Goal: Task Accomplishment & Management: Complete application form

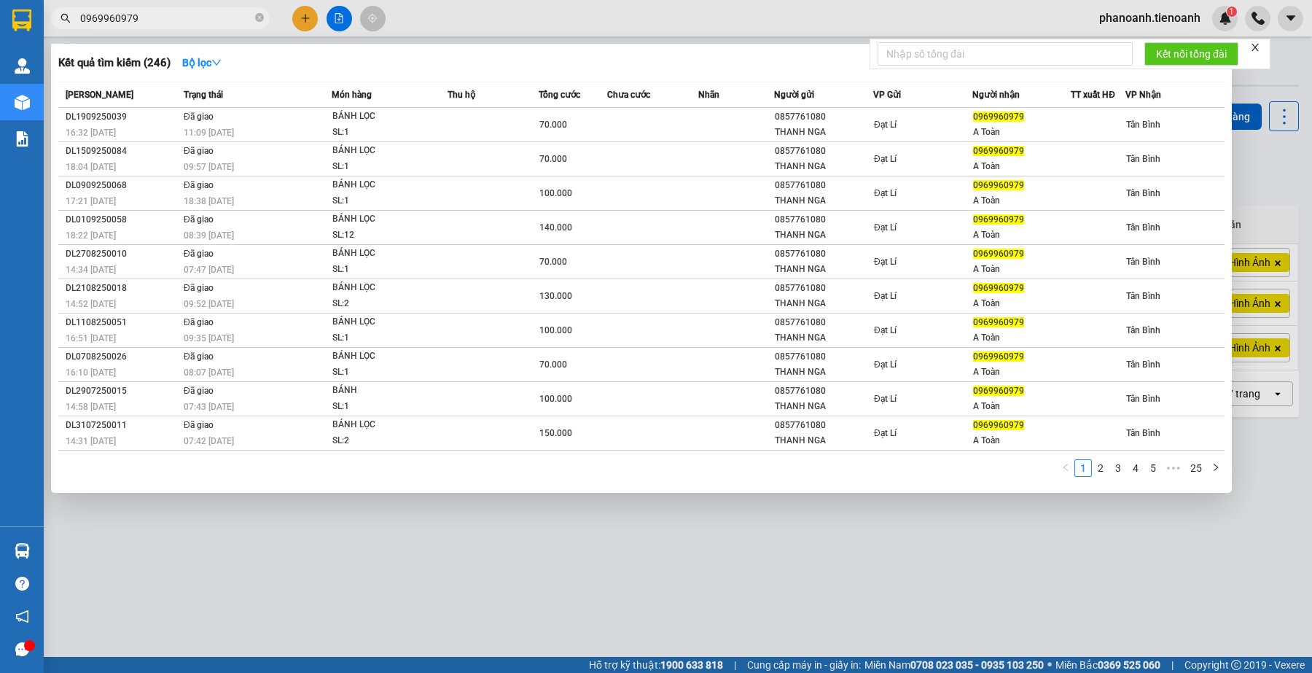
click at [446, 22] on div at bounding box center [656, 336] width 1312 height 673
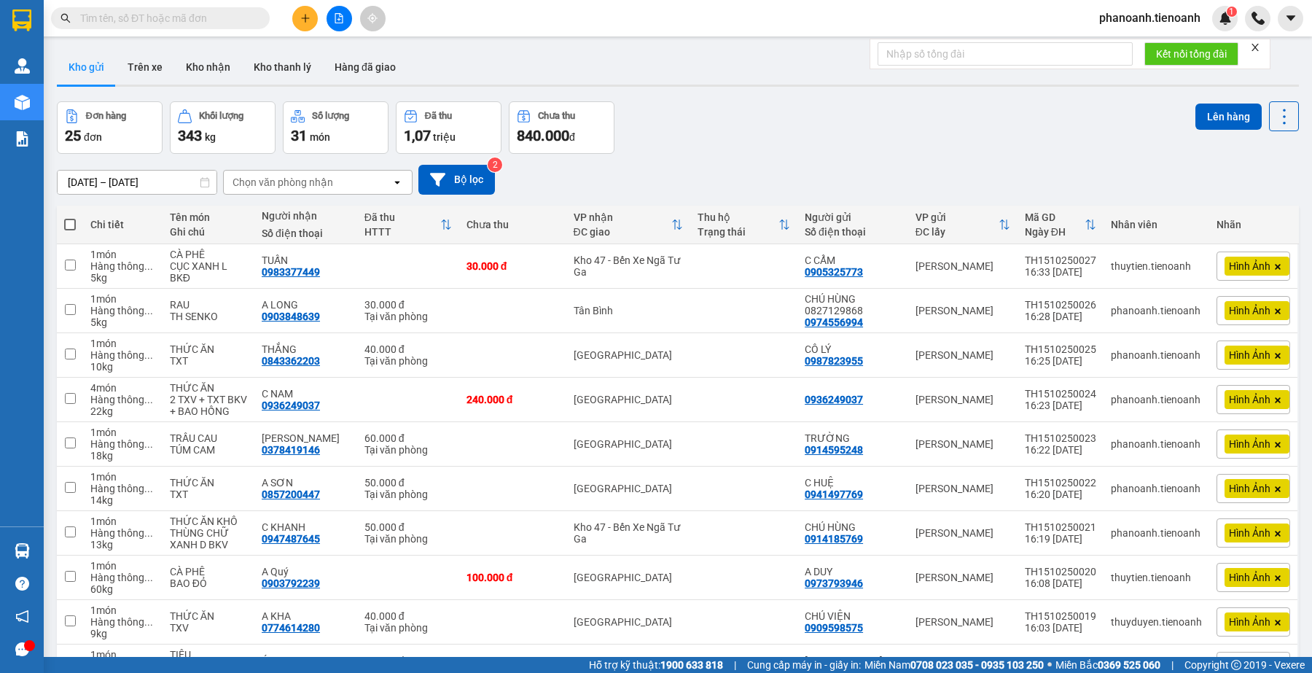
click at [188, 10] on input "text" at bounding box center [166, 18] width 172 height 16
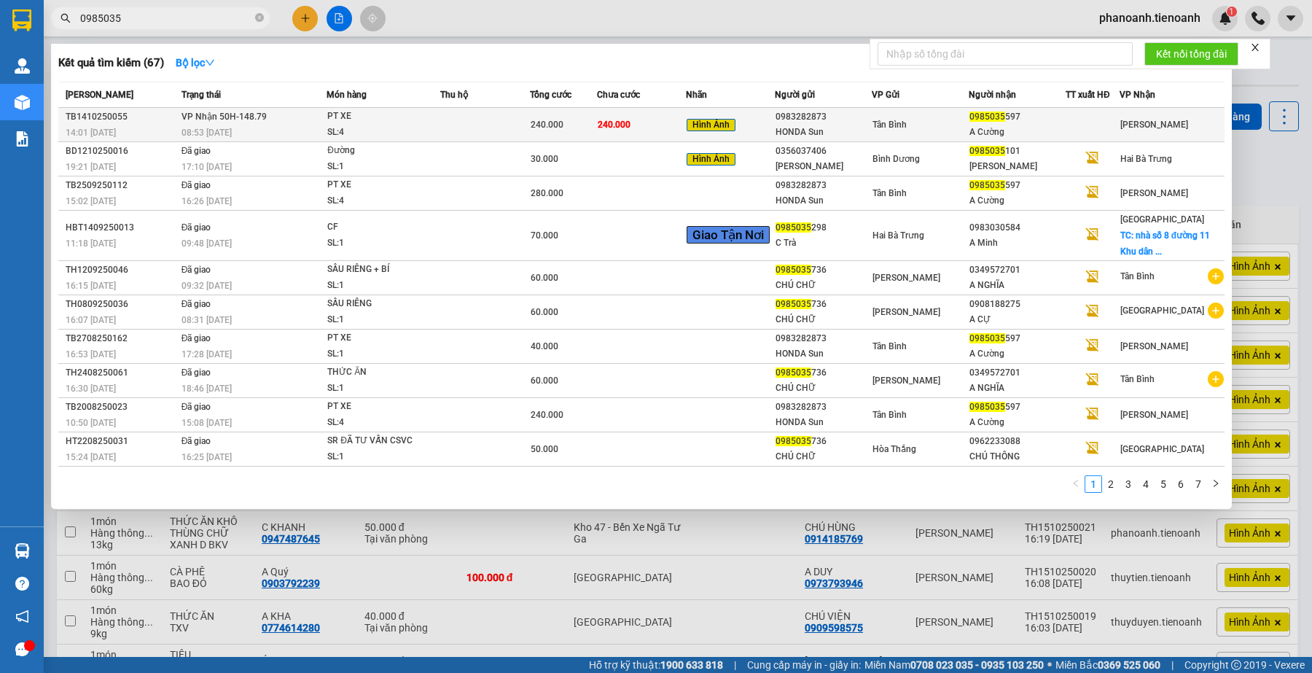
type input "0985035"
click at [835, 130] on div "HONDA Sun" at bounding box center [824, 132] width 96 height 15
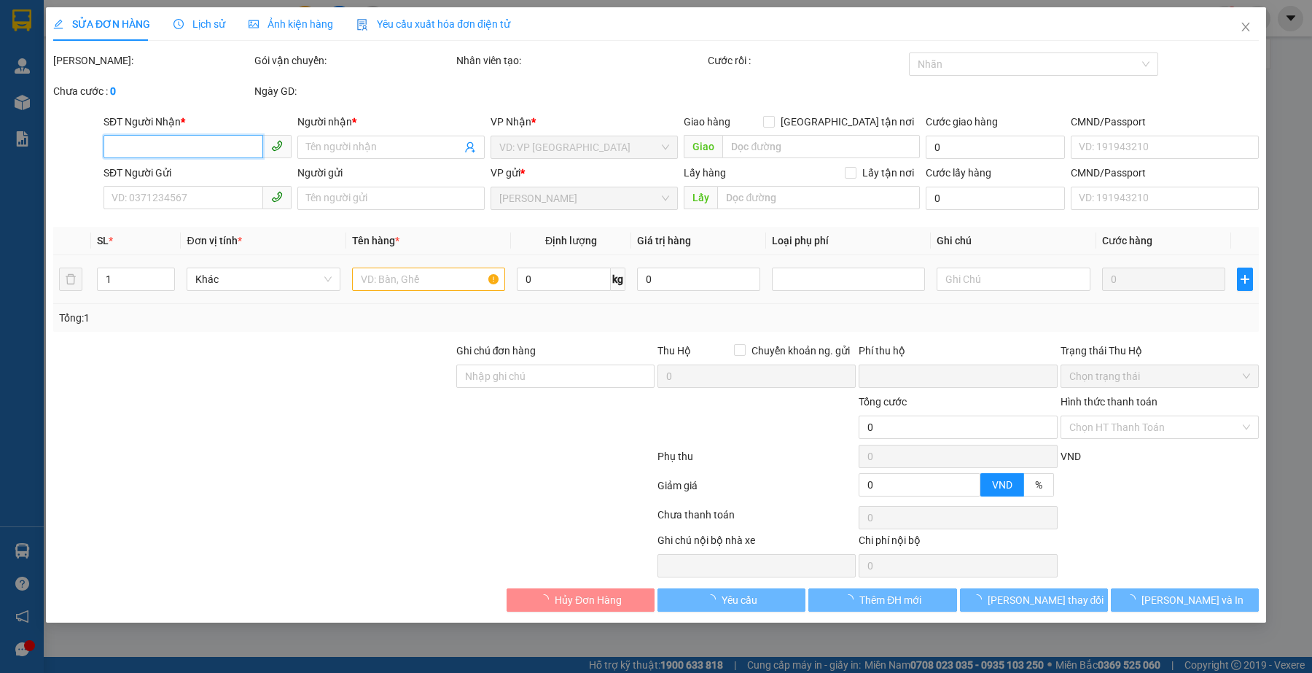
type input "0985035597"
type input "A Cường"
type input "0983282873"
type input "HONDA Sun"
type input "0"
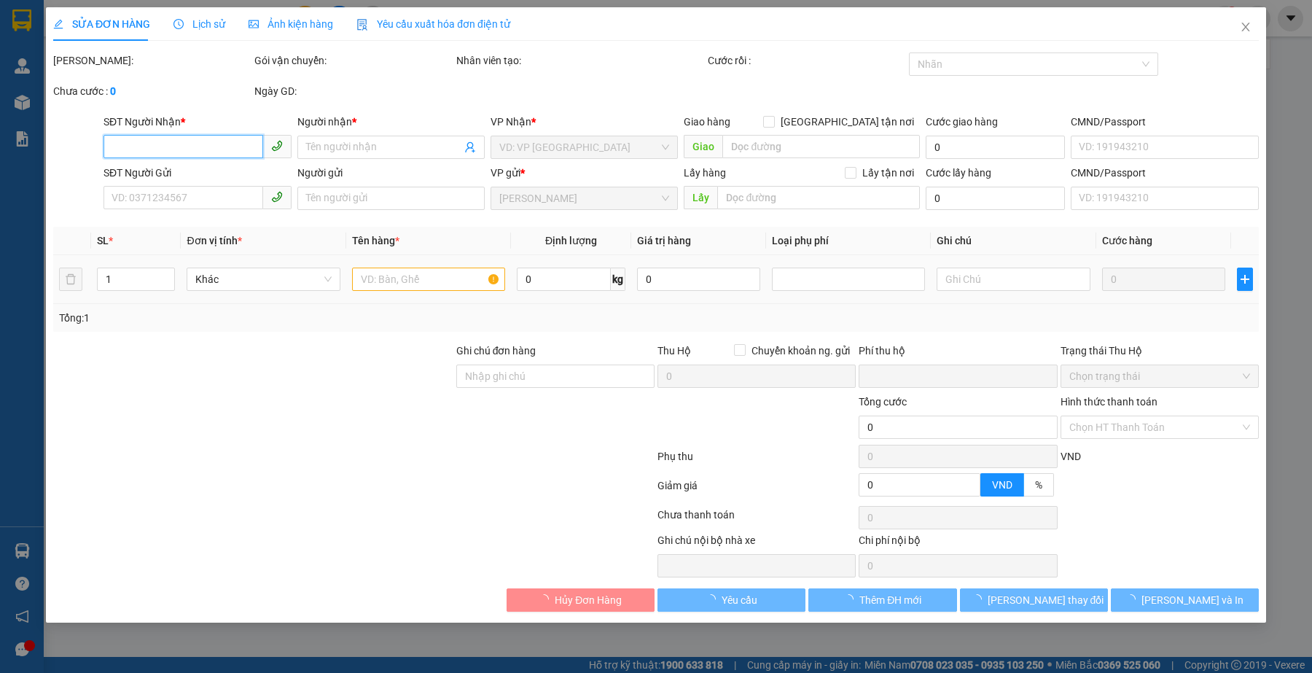
type input "240.000"
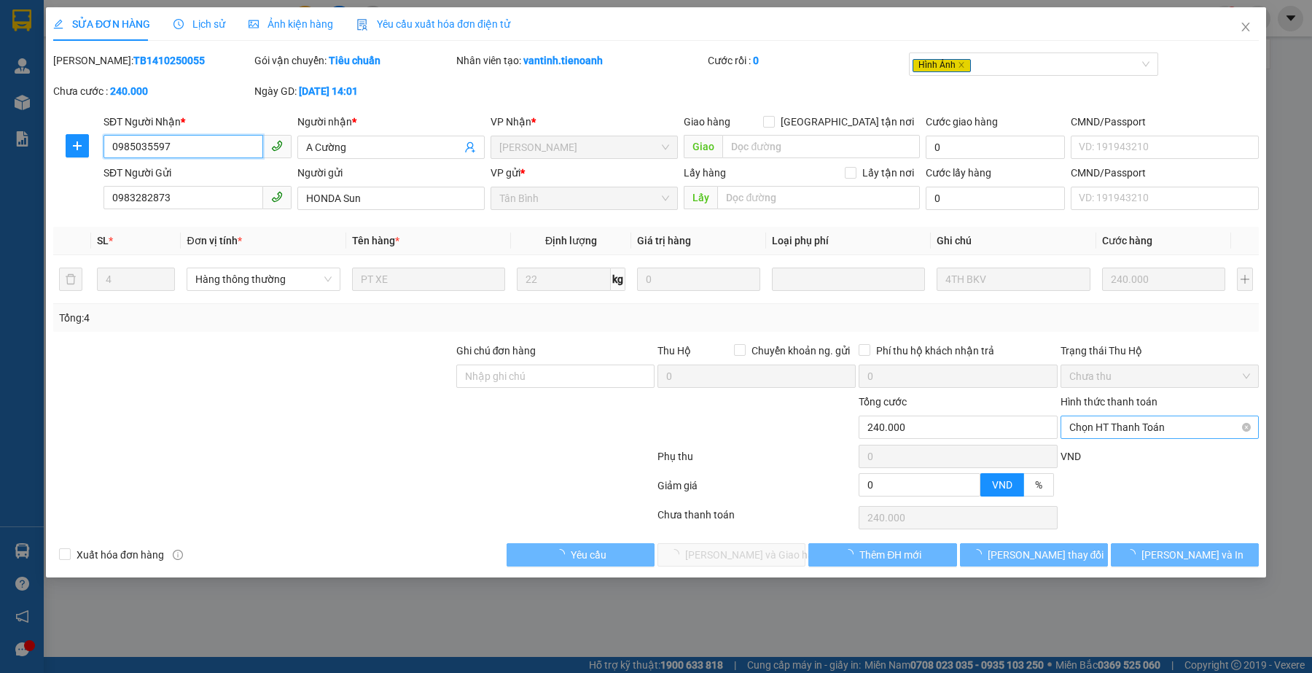
click at [1123, 431] on span "Chọn HT Thanh Toán" at bounding box center [1160, 427] width 181 height 22
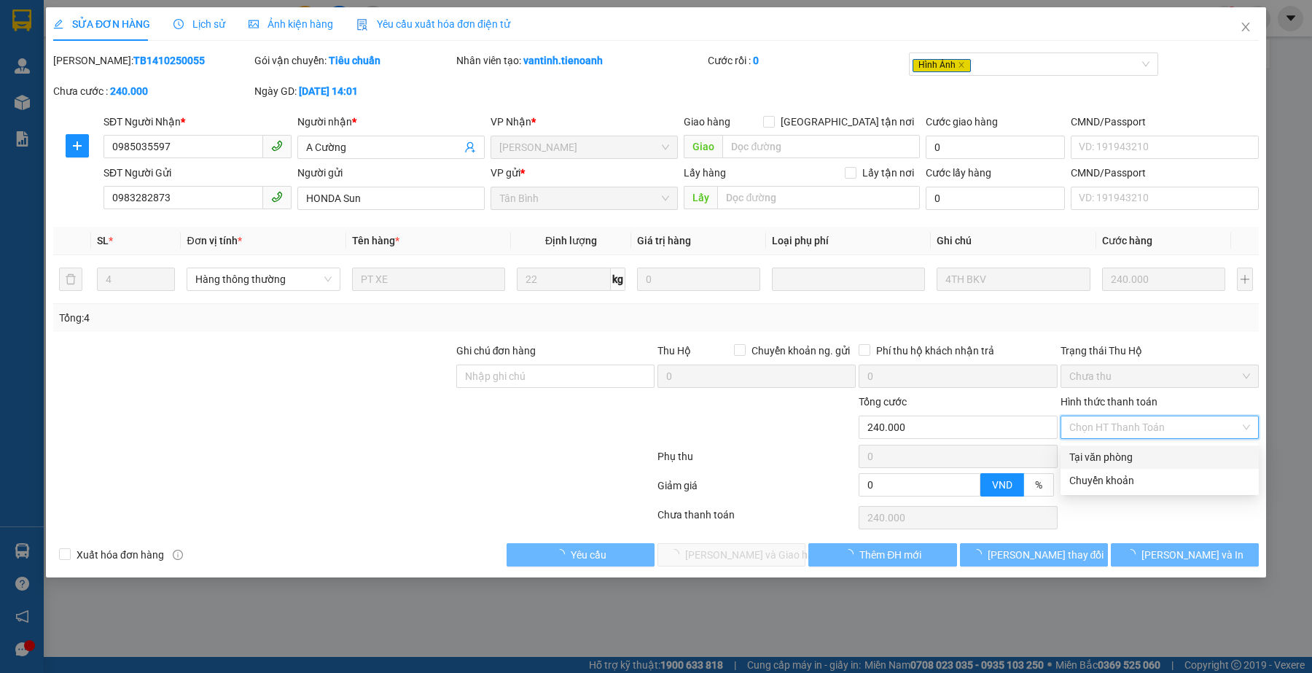
click at [1121, 453] on div "Tại văn phòng" at bounding box center [1160, 457] width 181 height 16
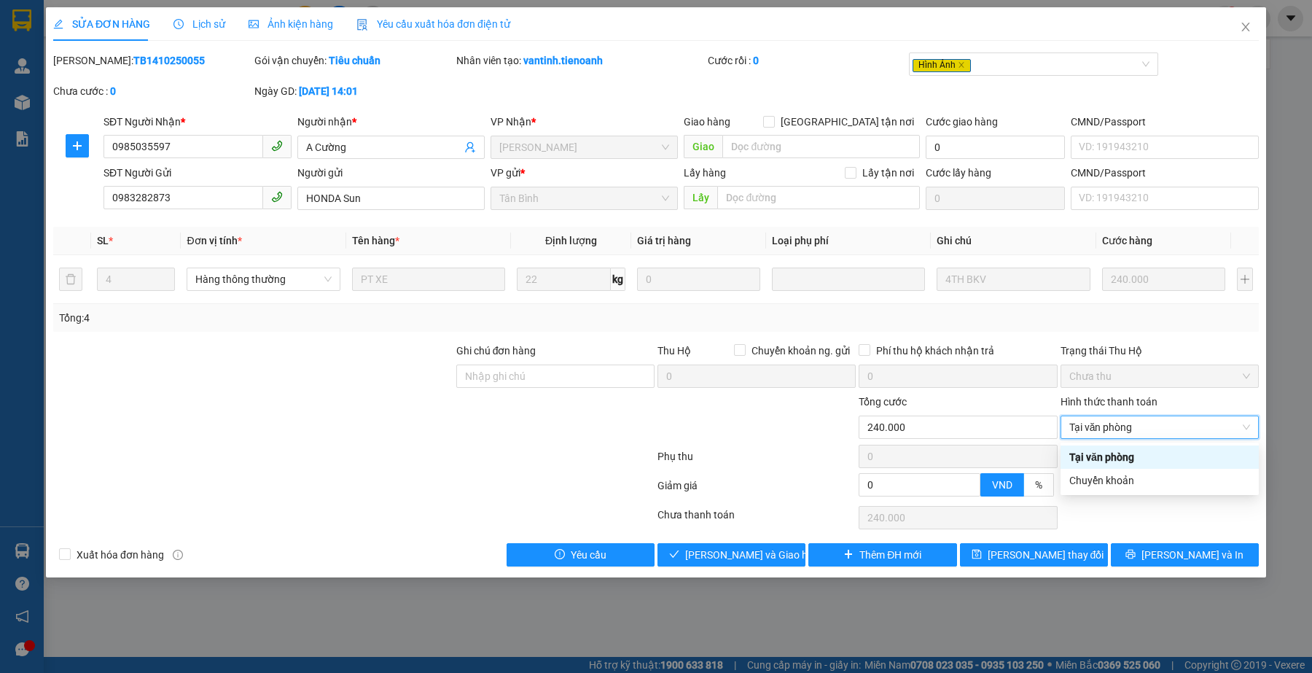
type input "0"
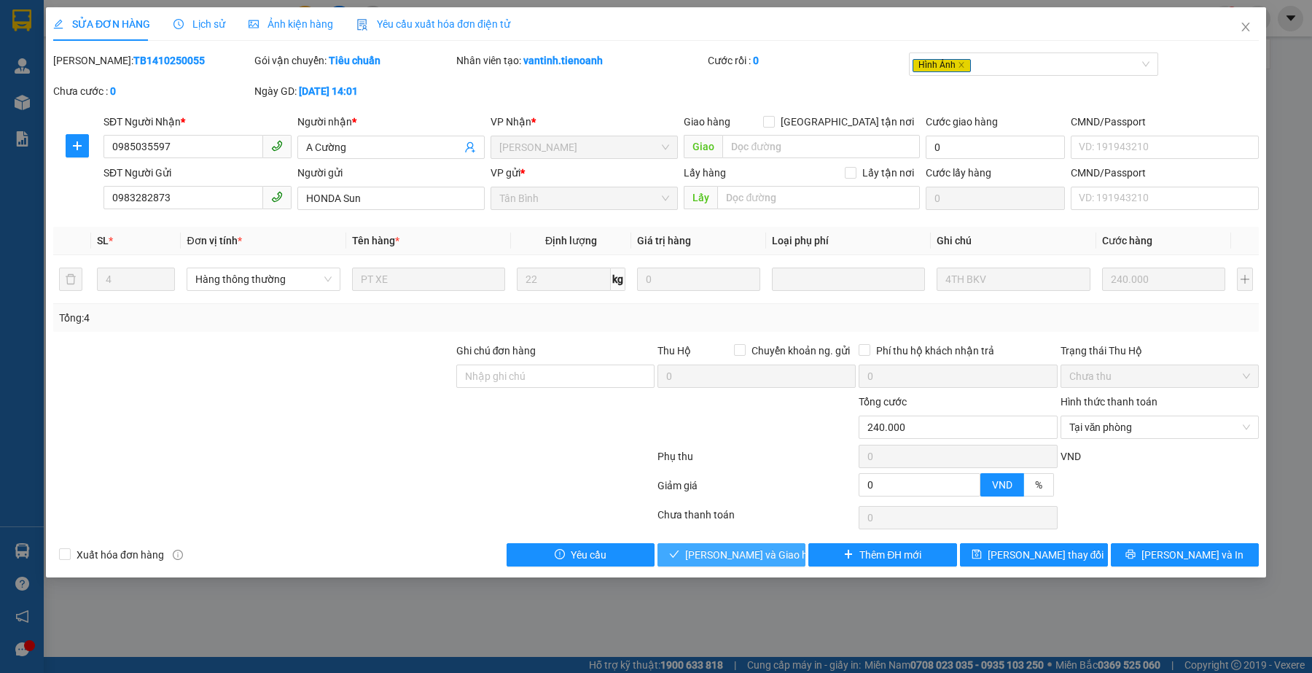
click at [701, 559] on span "[PERSON_NAME] và Giao hàng" at bounding box center [755, 555] width 140 height 16
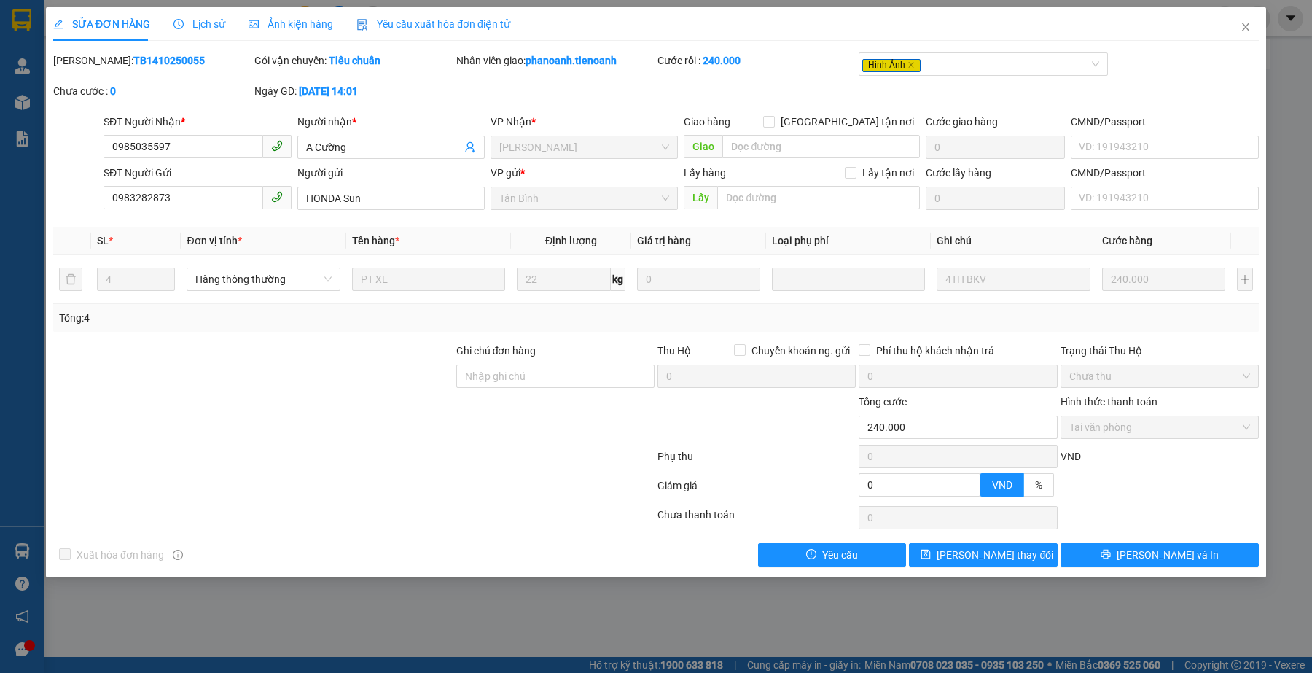
click at [413, 490] on div at bounding box center [354, 488] width 604 height 29
click at [672, 482] on div "Giảm giá" at bounding box center [756, 491] width 201 height 26
drag, startPoint x: 1249, startPoint y: 20, endPoint x: 1242, endPoint y: 29, distance: 11.4
click at [1249, 23] on icon "close" at bounding box center [1246, 27] width 12 height 12
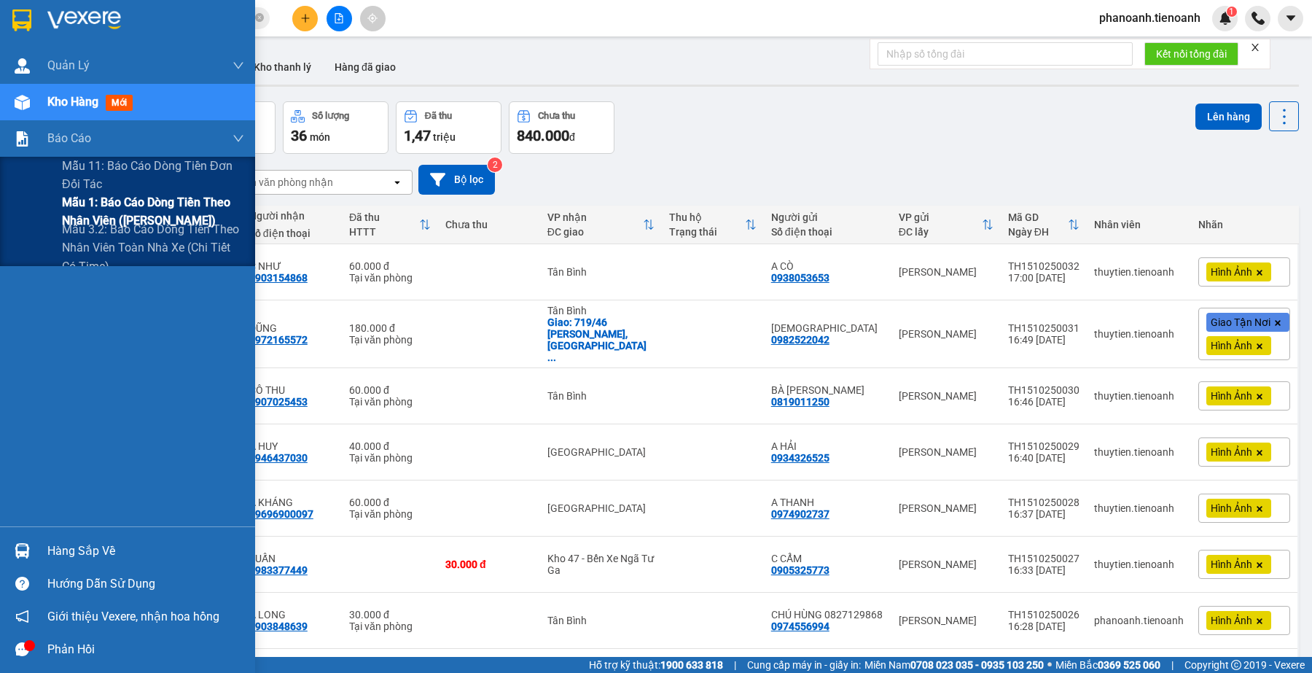
click at [101, 209] on span "Mẫu 1: Báo cáo dòng tiền theo nhân viên ([PERSON_NAME])" at bounding box center [153, 211] width 182 height 36
